Goal: Transaction & Acquisition: Download file/media

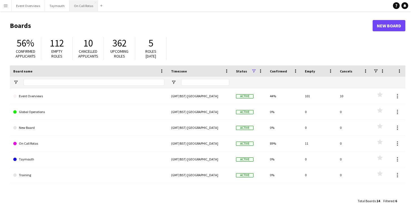
click at [78, 7] on button "On Call Rotas Close" at bounding box center [83, 5] width 29 height 11
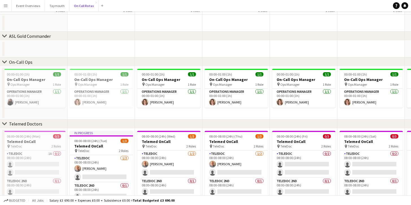
scroll to position [58, 0]
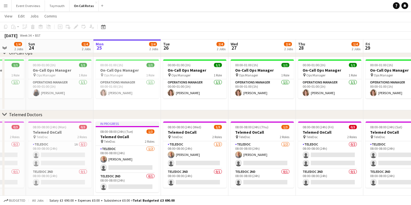
drag, startPoint x: 132, startPoint y: 105, endPoint x: 214, endPoint y: 112, distance: 83.0
click at [215, 111] on div "chevron-right ASL Gold Commander chevron-right On-Call Ops chevron-right Teleme…" at bounding box center [205, 84] width 411 height 240
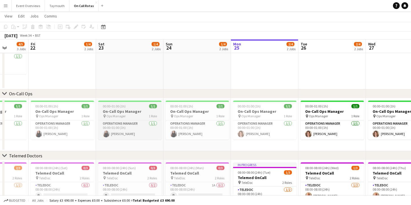
drag, startPoint x: 197, startPoint y: 111, endPoint x: 177, endPoint y: 112, distance: 20.1
click at [262, 108] on app-calendar-viewport "Tue 19 Wed 20 1/4 2 Jobs Thu 21 4/5 3 Jobs Fri 22 1/4 2 Jobs Sat 23 1/4 2 Jobs …" at bounding box center [205, 104] width 411 height 281
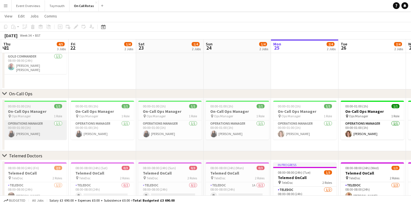
drag, startPoint x: 149, startPoint y: 108, endPoint x: 120, endPoint y: 125, distance: 33.8
click at [203, 127] on app-calendar-viewport "Tue 19 1/4 2 Jobs Wed 20 1/4 2 Jobs Thu 21 4/5 3 Jobs Fri 22 1/4 2 Jobs Sat 23 …" at bounding box center [205, 104] width 411 height 281
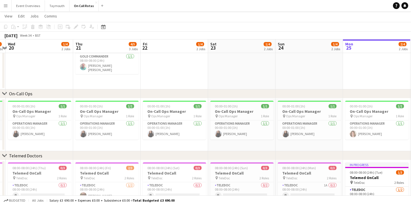
drag, startPoint x: 152, startPoint y: 124, endPoint x: 91, endPoint y: 112, distance: 62.1
click at [176, 124] on app-calendar-viewport "Mon 18 1/4 2 Jobs Tue 19 1/4 2 Jobs Wed 20 1/4 2 Jobs Thu 21 4/5 3 Jobs Fri 22 …" at bounding box center [205, 104] width 411 height 281
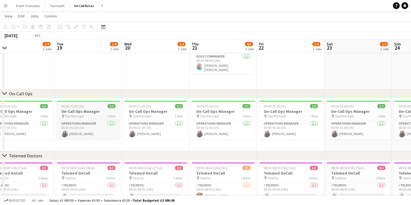
click at [178, 115] on app-calendar-viewport "Sat 16 1/4 2 Jobs Sun 17 2/4 2 Jobs Mon 18 1/4 2 Jobs Tue 19 1/4 2 Jobs Wed 20 …" at bounding box center [205, 104] width 411 height 281
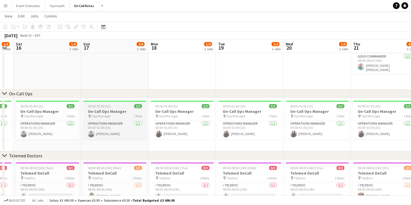
drag, startPoint x: 125, startPoint y: 108, endPoint x: 148, endPoint y: 106, distance: 22.4
click at [182, 108] on app-calendar-viewport "Thu 14 Fri 15 1/4 2 Jobs Sat 16 1/4 2 Jobs Sun 17 2/4 2 Jobs Mon 18 1/4 2 Jobs …" at bounding box center [205, 104] width 411 height 281
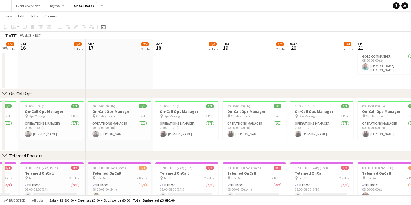
scroll to position [0, 138]
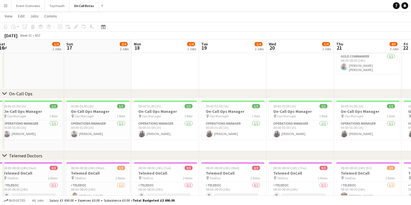
click at [209, 99] on app-calendar-viewport "Thu 14 3/4 2 Jobs Fri 15 1/4 2 Jobs Sat 16 1/4 2 Jobs Sun 17 2/4 2 Jobs Mon 18 …" at bounding box center [205, 104] width 411 height 281
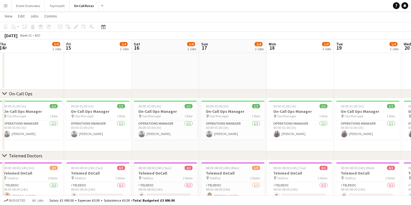
drag, startPoint x: 120, startPoint y: 99, endPoint x: 83, endPoint y: 96, distance: 37.4
click at [188, 100] on div "chevron-right ASL Gold Commander chevron-right On-Call Ops chevron-right Teleme…" at bounding box center [205, 104] width 411 height 281
drag, startPoint x: 81, startPoint y: 96, endPoint x: 114, endPoint y: 97, distance: 32.2
click at [126, 97] on div "chevron-right On-Call Ops" at bounding box center [205, 94] width 411 height 9
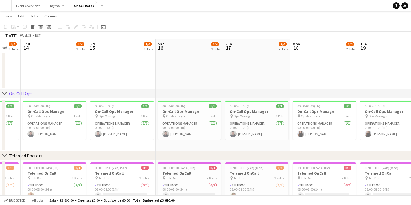
drag, startPoint x: 74, startPoint y: 119, endPoint x: 159, endPoint y: 121, distance: 84.5
click at [159, 121] on app-calendar-viewport "Tue 12 3/5 3 Jobs Wed 13 2/4 2 Jobs Thu 14 3/4 2 Jobs Fri 15 1/4 2 Jobs Sat 16 …" at bounding box center [205, 104] width 411 height 281
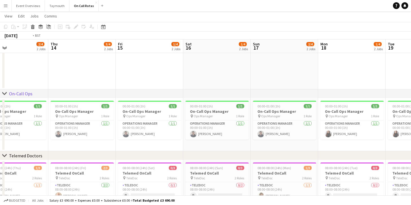
click at [185, 119] on app-calendar-viewport "Mon 11 2/4 2 Jobs Tue 12 3/5 3 Jobs Wed 13 2/4 2 Jobs Thu 14 3/4 2 Jobs Fri 15 …" at bounding box center [205, 104] width 411 height 281
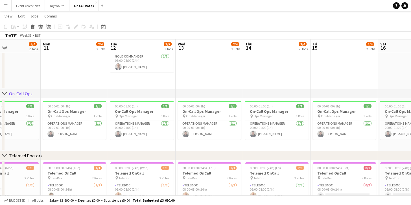
drag, startPoint x: 135, startPoint y: 123, endPoint x: 96, endPoint y: 120, distance: 39.7
click at [205, 123] on app-calendar-viewport "Fri 8 Sat 9 3/5 3 Jobs Sun 10 2/4 2 Jobs Mon 11 2/4 2 Jobs Tue 12 3/5 3 Jobs We…" at bounding box center [205, 104] width 411 height 281
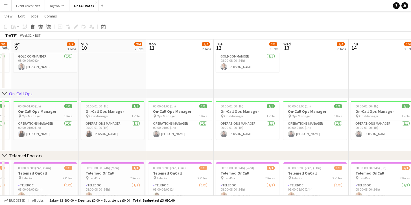
click at [196, 121] on app-calendar-viewport "Thu 7 1/4 2 Jobs Fri 8 3/5 3 Jobs Sat 9 3/5 3 Jobs Sun 10 2/4 2 Jobs Mon 11 2/4…" at bounding box center [205, 104] width 411 height 281
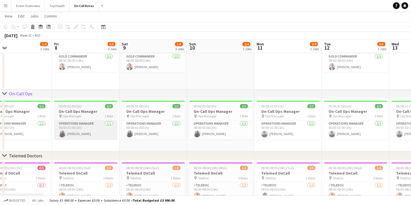
drag, startPoint x: 163, startPoint y: 123, endPoint x: 180, endPoint y: 122, distance: 17.5
click at [201, 124] on app-calendar-viewport "Tue 5 Wed 6 1/4 2 Jobs Thu 7 1/4 2 Jobs Fri 8 3/5 3 Jobs Sat 9 3/5 3 Jobs Sun 1…" at bounding box center [205, 104] width 411 height 281
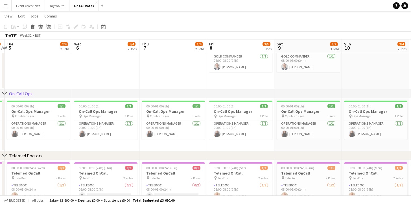
drag, startPoint x: 130, startPoint y: 121, endPoint x: 201, endPoint y: 124, distance: 70.4
click at [201, 124] on app-calendar-viewport "Sun 3 2/5 3 Jobs Mon 4 2/4 2 Jobs Tue 5 2/4 2 Jobs Wed 6 1/4 2 Jobs Thu 7 1/4 2…" at bounding box center [205, 104] width 411 height 281
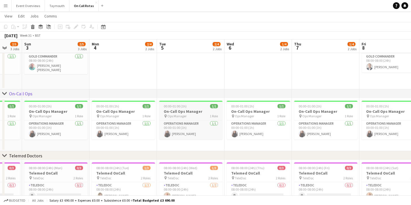
drag, startPoint x: 187, startPoint y: 117, endPoint x: 158, endPoint y: 118, distance: 29.4
click at [192, 118] on app-calendar-viewport "Fri 1 2/5 3 Jobs Sat 2 2/5 3 Jobs Sun 3 2/5 3 Jobs Mon 4 2/4 2 Jobs Tue 5 2/4 2…" at bounding box center [205, 104] width 411 height 281
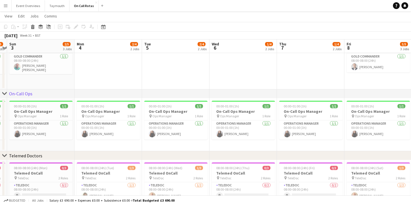
drag, startPoint x: 121, startPoint y: 119, endPoint x: 195, endPoint y: 122, distance: 74.1
click at [195, 122] on app-calendar-viewport "Fri 1 2/5 3 Jobs Sat 2 2/5 3 Jobs Sun 3 2/5 3 Jobs Mon 4 2/4 2 Jobs Tue 5 2/4 2…" at bounding box center [205, 104] width 411 height 281
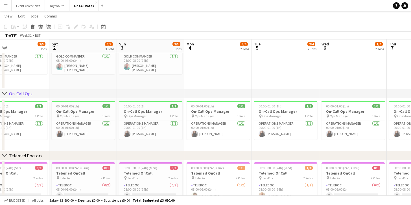
drag, startPoint x: 163, startPoint y: 120, endPoint x: 235, endPoint y: 122, distance: 72.0
click at [235, 122] on app-calendar-viewport "Wed 30 Thu 31 2/5 3 Jobs Fri 1 2/5 3 Jobs Sat 2 2/5 3 Jobs Sun 3 2/5 3 Jobs Mon…" at bounding box center [205, 104] width 411 height 281
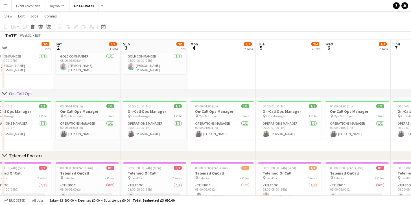
drag, startPoint x: 251, startPoint y: 122, endPoint x: 191, endPoint y: 121, distance: 60.4
click at [191, 121] on app-calendar-viewport "Tue 29 2/4 2 Jobs Wed 30 1/4 2 Jobs Thu 31 2/5 3 Jobs Fri 1 2/5 3 Jobs Sat 2 2/…" at bounding box center [205, 104] width 411 height 281
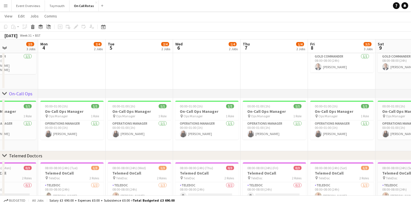
drag, startPoint x: 221, startPoint y: 127, endPoint x: 208, endPoint y: 127, distance: 13.3
click at [208, 127] on app-calendar-viewport "Thu 31 2/5 3 Jobs Fri 1 2/5 3 Jobs Sat 2 2/5 3 Jobs Sun 3 2/5 3 Jobs Mon 4 2/4 …" at bounding box center [205, 104] width 411 height 281
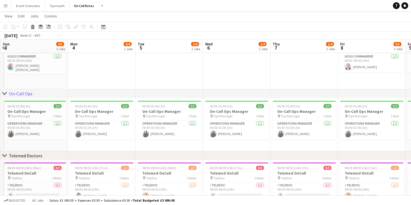
click at [204, 127] on app-calendar-viewport "Thu 31 2/5 3 Jobs Fri 1 2/5 3 Jobs Sat 2 2/5 3 Jobs Sun 3 2/5 3 Jobs Mon 4 2/4 …" at bounding box center [205, 104] width 411 height 281
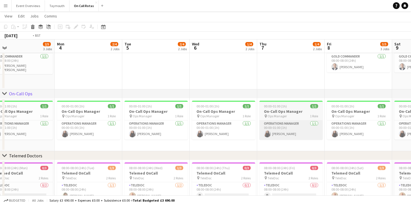
drag, startPoint x: 268, startPoint y: 134, endPoint x: 219, endPoint y: 135, distance: 48.6
click at [207, 134] on app-calendar-viewport "Thu 31 2/5 3 Jobs Fri 1 2/5 3 Jobs Sat 2 2/5 3 Jobs Sun 3 2/5 3 Jobs Mon 4 2/4 …" at bounding box center [205, 104] width 411 height 281
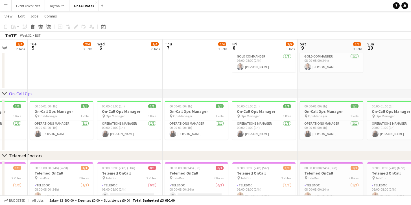
drag, startPoint x: 275, startPoint y: 146, endPoint x: 247, endPoint y: 146, distance: 27.4
click at [241, 146] on app-calendar-viewport "Sat 2 2/5 3 Jobs Sun 3 2/5 3 Jobs Mon 4 2/4 2 Jobs Tue 5 2/4 2 Jobs Wed 6 1/4 2…" at bounding box center [205, 104] width 411 height 281
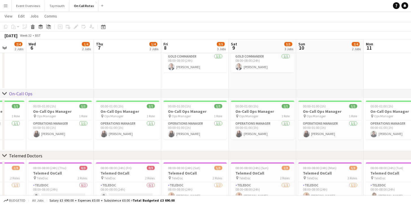
drag, startPoint x: 297, startPoint y: 144, endPoint x: 279, endPoint y: 140, distance: 17.7
click at [233, 140] on app-calendar-viewport "Sat 2 2/5 3 Jobs Sun 3 2/5 3 Jobs Mon 4 2/4 2 Jobs Tue 5 2/4 2 Jobs Wed 6 1/4 2…" at bounding box center [205, 104] width 411 height 281
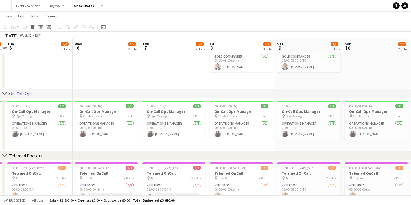
drag, startPoint x: 223, startPoint y: 134, endPoint x: 273, endPoint y: 136, distance: 50.1
click at [216, 135] on app-calendar-viewport "Sat 2 2/5 3 Jobs Sun 3 2/5 3 Jobs Mon 4 2/4 2 Jobs Tue 5 2/4 2 Jobs Wed 6 1/4 2…" at bounding box center [205, 104] width 411 height 281
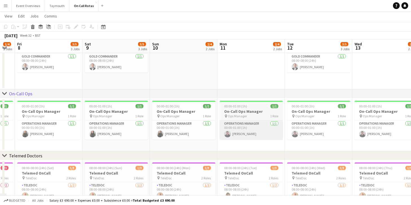
drag, startPoint x: 242, startPoint y: 135, endPoint x: 229, endPoint y: 137, distance: 13.4
click at [223, 135] on app-calendar-viewport "Mon 4 2/4 2 Jobs Tue 5 2/4 2 Jobs Wed 6 1/4 2 Jobs Thu 7 1/4 2 Jobs Fri 8 3/5 3…" at bounding box center [205, 104] width 411 height 281
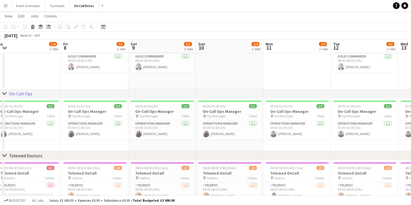
drag, startPoint x: 224, startPoint y: 132, endPoint x: 217, endPoint y: 132, distance: 6.2
click at [217, 132] on app-calendar-viewport "Mon 4 2/4 2 Jobs Tue 5 2/4 2 Jobs Wed 6 1/4 2 Jobs Thu 7 1/4 2 Jobs Fri 8 3/5 3…" at bounding box center [205, 104] width 411 height 281
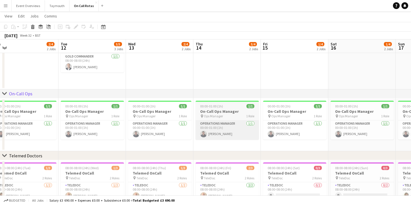
drag, startPoint x: 193, startPoint y: 131, endPoint x: 274, endPoint y: 133, distance: 81.1
click at [189, 132] on app-calendar-viewport "Fri 8 3/5 3 Jobs Sat 9 3/5 3 Jobs Sun 10 2/4 2 Jobs Mon 11 2/4 2 Jobs Tue 12 3/…" at bounding box center [205, 104] width 411 height 281
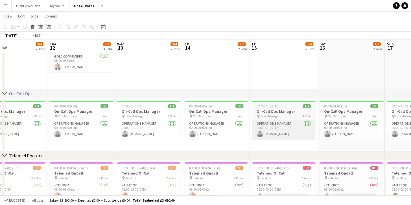
drag, startPoint x: 269, startPoint y: 133, endPoint x: 277, endPoint y: 136, distance: 8.3
click at [200, 129] on app-calendar-viewport "Fri 8 3/5 3 Jobs Sat 9 3/5 3 Jobs Sun 10 2/4 2 Jobs Mon 11 2/4 2 Jobs Tue 12 3/…" at bounding box center [205, 104] width 411 height 281
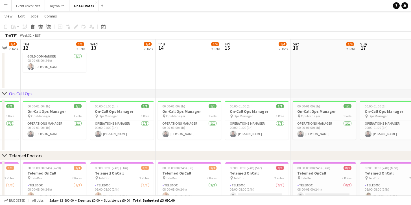
drag, startPoint x: 204, startPoint y: 134, endPoint x: 260, endPoint y: 142, distance: 55.9
click at [199, 136] on app-calendar-viewport "Fri 8 3/5 3 Jobs Sat 9 3/5 3 Jobs Sun 10 2/4 2 Jobs Mon 11 2/4 2 Jobs Tue 12 3/…" at bounding box center [205, 104] width 411 height 281
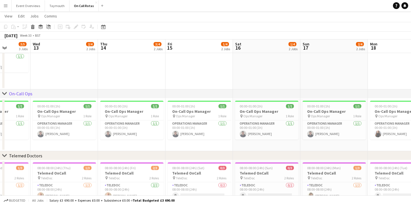
click at [183, 138] on app-calendar-viewport "Sun 10 2/4 2 Jobs Mon 11 2/4 2 Jobs Tue 12 3/5 3 Jobs Wed 13 2/4 2 Jobs Thu 14 …" at bounding box center [205, 104] width 411 height 281
drag, startPoint x: 178, startPoint y: 138, endPoint x: 167, endPoint y: 138, distance: 11.0
click at [171, 138] on app-calendar-viewport "Tue 12 3/5 3 Jobs Wed 13 2/4 2 Jobs Thu 14 3/4 2 Jobs Fri 15 1/4 2 Jobs Sat 16 …" at bounding box center [205, 104] width 411 height 281
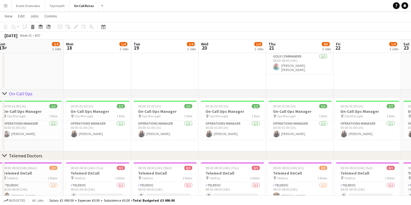
drag, startPoint x: 188, startPoint y: 140, endPoint x: 182, endPoint y: 140, distance: 6.2
click at [182, 140] on app-calendar-viewport "Thu 14 3/4 2 Jobs Fri 15 1/4 2 Jobs Sat 16 1/4 2 Jobs Sun 17 2/4 2 Jobs Mon 18 …" at bounding box center [205, 104] width 411 height 281
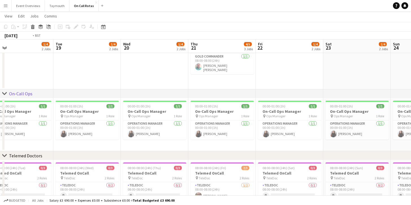
drag, startPoint x: 236, startPoint y: 142, endPoint x: 252, endPoint y: 142, distance: 15.8
click at [196, 142] on app-calendar-viewport "Thu 14 3/4 2 Jobs Fri 15 1/4 2 Jobs Sat 16 1/4 2 Jobs Sun 17 2/4 2 Jobs Mon 18 …" at bounding box center [205, 104] width 411 height 281
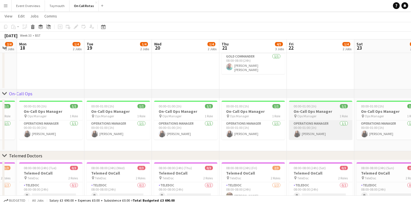
drag, startPoint x: 158, startPoint y: 134, endPoint x: 204, endPoint y: 138, distance: 45.9
click at [157, 135] on app-calendar-viewport "Thu 14 3/4 2 Jobs Fri 15 1/4 2 Jobs Sat 16 1/4 2 Jobs Sun 17 2/4 2 Jobs Mon 18 …" at bounding box center [205, 104] width 411 height 281
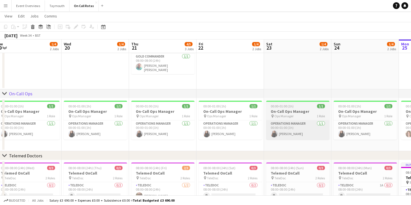
drag, startPoint x: 194, startPoint y: 133, endPoint x: 182, endPoint y: 134, distance: 11.6
click at [179, 134] on app-calendar-viewport "Sat 16 1/4 2 Jobs Sun 17 2/4 2 Jobs Mon 18 1/4 2 Jobs Tue 19 1/4 2 Jobs Wed 20 …" at bounding box center [205, 104] width 411 height 281
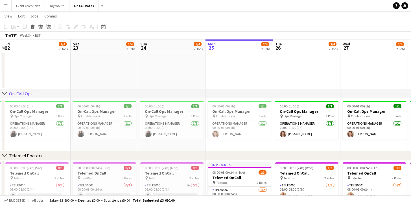
drag
click at [169, 138] on app-calendar-viewport "Mon 18 1/4 2 Jobs Tue 19 1/4 2 Jobs Wed 20 1/4 2 Jobs Thu 21 4/5 3 Jobs Fri 22 …" at bounding box center [205, 104] width 411 height 281
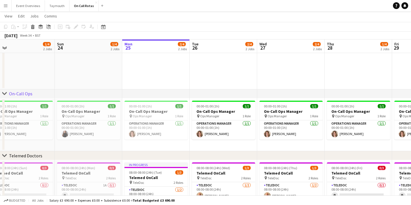
click at [156, 139] on app-calendar-viewport "Wed 20 1/4 2 Jobs Thu 21 4/5 3 Jobs Fri 22 1/4 2 Jobs Sat 23 1/4 2 Jobs Sun 24 …" at bounding box center [205, 104] width 411 height 281
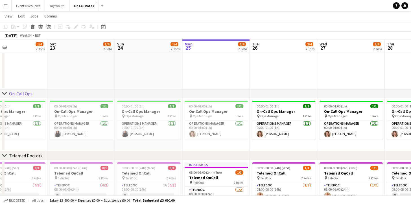
click at [177, 141] on app-calendar-viewport "Wed 20 1/4 2 Jobs Thu 21 4/5 3 Jobs Fri 22 1/4 2 Jobs Sat 23 1/4 2 Jobs Sun 24 …" at bounding box center [205, 104] width 411 height 281
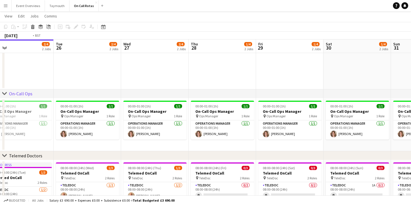
scroll to position [0, 241]
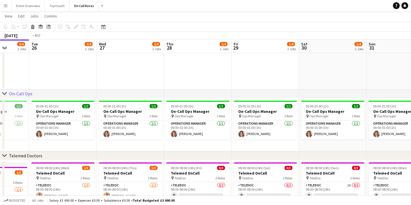
click at [128, 138] on app-calendar-viewport "Fri 22 1/4 2 Jobs Sat 23 1/4 2 Jobs Sun 24 1/4 2 Jobs Mon 25 2/4 2 Jobs Tue 26 …" at bounding box center [205, 104] width 411 height 281
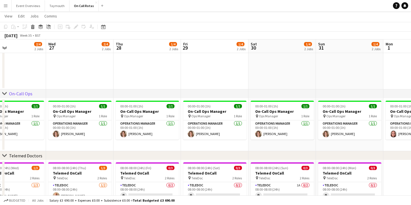
scroll to position [0, 225]
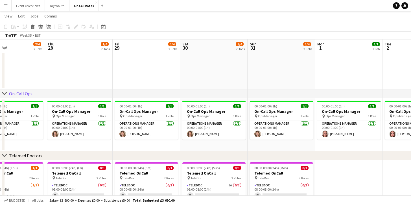
click at [149, 130] on app-calendar-viewport "Sun 24 1/4 2 Jobs Mon 25 2/4 2 Jobs Tue 26 2/4 2 Jobs Wed 27 2/4 2 Jobs Thu 28 …" at bounding box center [205, 104] width 411 height 281
click at [5, 7] on app-icon "Menu" at bounding box center [5, 5] width 5 height 5
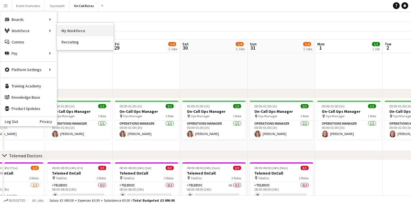
click at [99, 30] on link "My Workforce" at bounding box center [85, 30] width 56 height 11
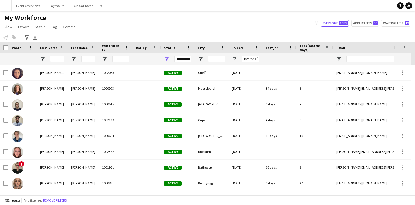
click at [9, 5] on button "Menu" at bounding box center [5, 5] width 11 height 11
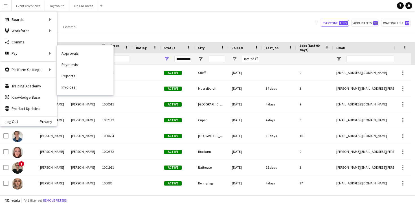
click at [75, 68] on link "Payments" at bounding box center [85, 64] width 56 height 11
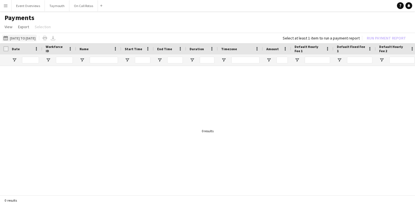
click at [23, 39] on button "[DATE] to [DATE] [DATE] to [DATE]" at bounding box center [19, 38] width 34 height 7
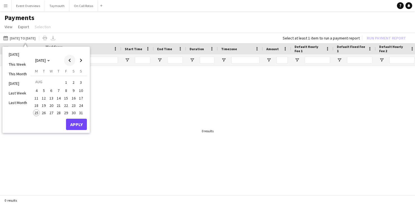
click at [66, 58] on span "Previous month" at bounding box center [69, 60] width 11 height 11
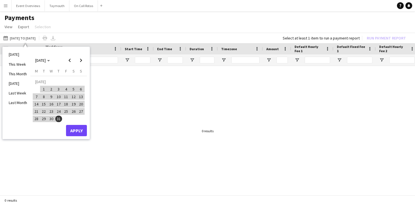
click at [66, 119] on table "[DATE] M [DATE] T [DATE] W [DATE] T [DATE] F [DATE] S [DATE] S [DATE] 2 3 4 5 6…" at bounding box center [59, 96] width 52 height 54
click at [61, 118] on span "31" at bounding box center [58, 119] width 7 height 7
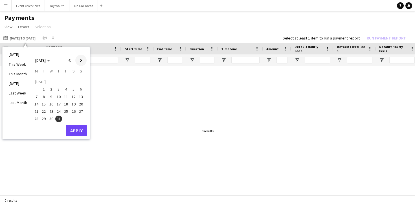
click at [82, 59] on span "Next month" at bounding box center [80, 60] width 11 height 11
click at [40, 112] on span "25" at bounding box center [36, 113] width 7 height 7
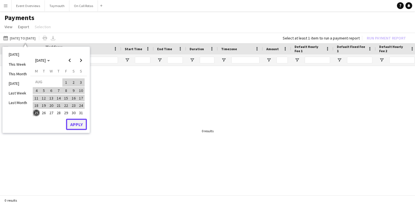
click at [74, 127] on button "Apply" at bounding box center [76, 124] width 21 height 11
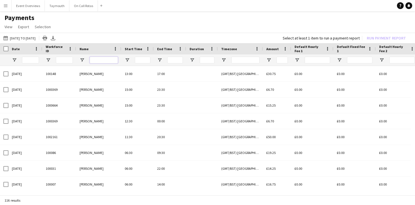
click at [91, 62] on input "Name Filter Input" at bounding box center [104, 60] width 28 height 7
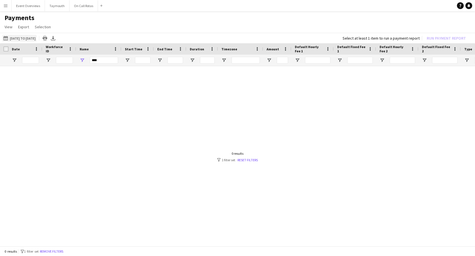
click at [26, 39] on button "[DATE] to [DATE] [DATE] to [DATE]" at bounding box center [19, 38] width 34 height 7
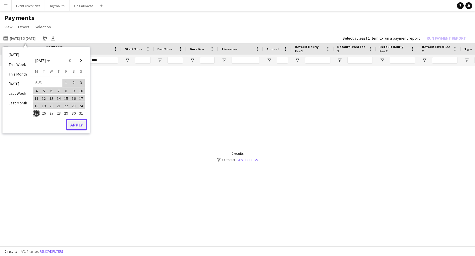
click at [77, 122] on button "Apply" at bounding box center [76, 124] width 21 height 11
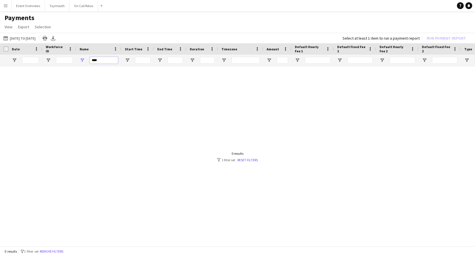
click at [102, 60] on input "****" at bounding box center [104, 60] width 28 height 7
type input "**********"
click at [23, 36] on button "[DATE] to [DATE] [DATE] to [DATE]" at bounding box center [19, 38] width 34 height 7
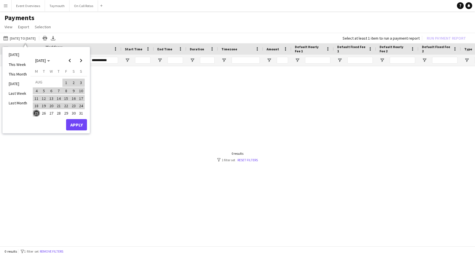
click at [190, 126] on div at bounding box center [237, 154] width 475 height 177
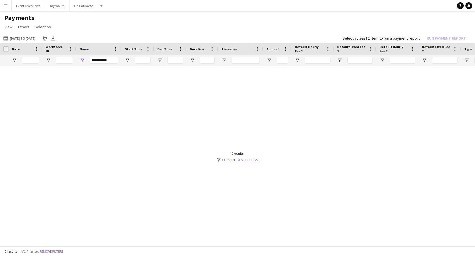
click at [256, 161] on link "Reset filters" at bounding box center [248, 160] width 20 height 4
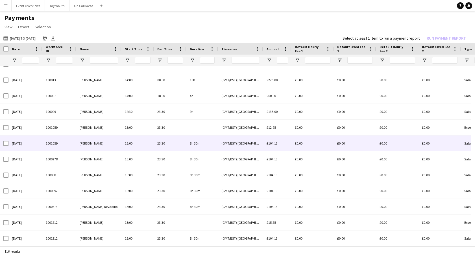
scroll to position [116, 0]
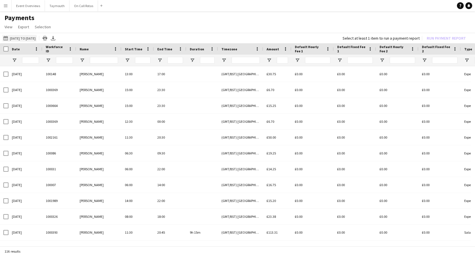
click at [37, 37] on button "[DATE] to [DATE] [DATE] to [DATE]" at bounding box center [19, 38] width 34 height 7
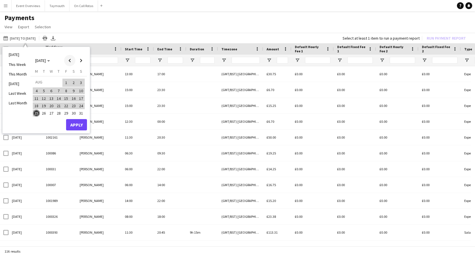
click at [68, 62] on span "Previous month" at bounding box center [69, 60] width 11 height 11
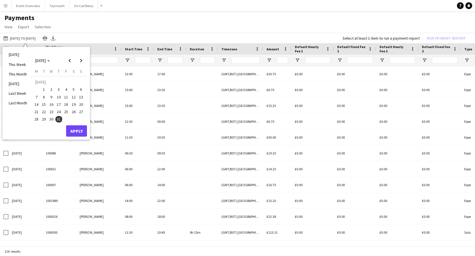
click at [37, 119] on span "28" at bounding box center [36, 119] width 7 height 7
click at [79, 60] on span "Next month" at bounding box center [80, 60] width 11 height 11
click at [36, 111] on span "25" at bounding box center [36, 113] width 7 height 7
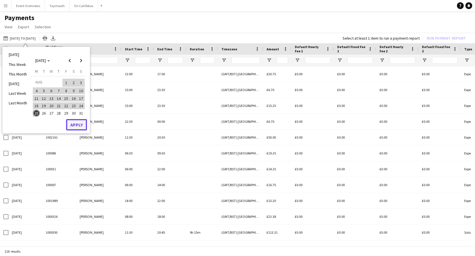
click at [79, 125] on button "Apply" at bounding box center [76, 124] width 21 height 11
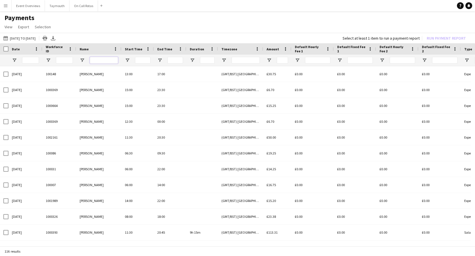
click at [101, 59] on input "Name Filter Input" at bounding box center [104, 60] width 28 height 7
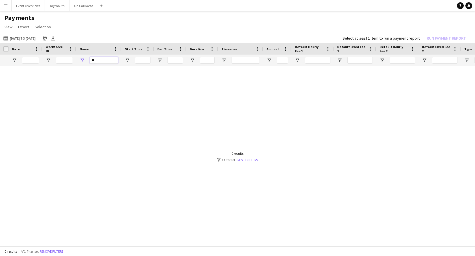
type input "*"
type input "****"
click at [6, 8] on button "Menu" at bounding box center [5, 5] width 11 height 11
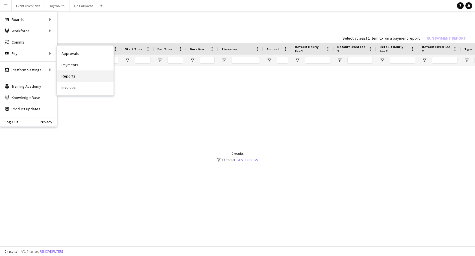
click at [75, 75] on link "Reports" at bounding box center [85, 75] width 56 height 11
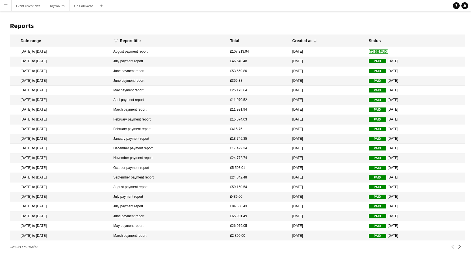
click at [166, 50] on mat-cell "August payment report" at bounding box center [168, 52] width 117 height 10
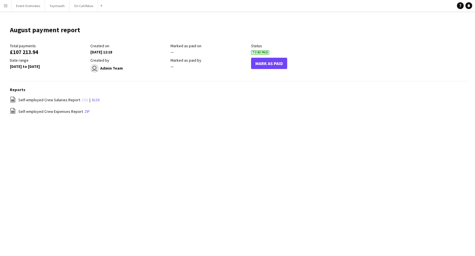
click at [83, 99] on link "csv" at bounding box center [85, 99] width 6 height 5
